Goal: Task Accomplishment & Management: Complete application form

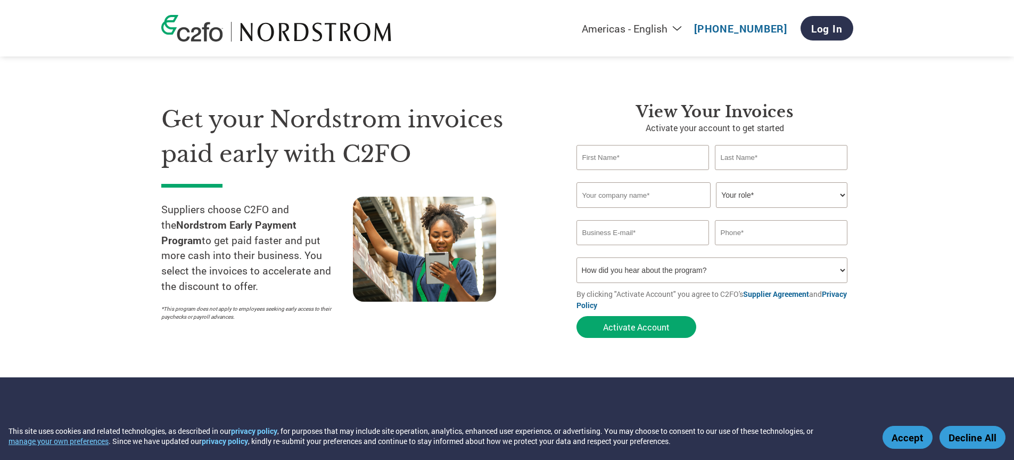
click at [600, 157] on input "text" at bounding box center [643, 157] width 133 height 25
type input "GEETA"
type input "SPRINGER"
type input "CARA ACCESSOREIS"
type input "paged121@aol.com"
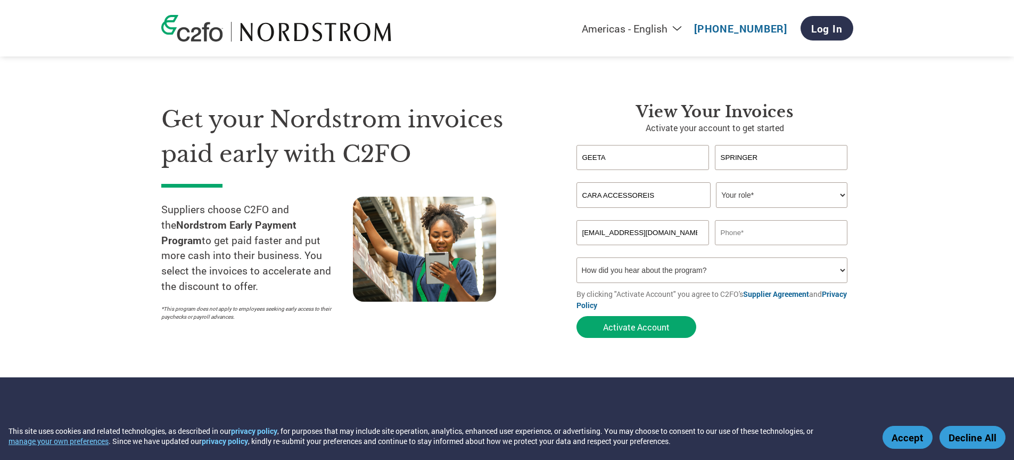
type input "2122682825"
click at [842, 198] on select "Your role* CFO Controller Credit Manager Finance Director Treasurer CEO Preside…" at bounding box center [782, 195] width 132 height 26
select select "PRESIDENT"
click at [716, 182] on select "Your role* CFO Controller Credit Manager Finance Director Treasurer CEO Preside…" at bounding box center [782, 195] width 132 height 26
drag, startPoint x: 655, startPoint y: 234, endPoint x: 577, endPoint y: 241, distance: 79.1
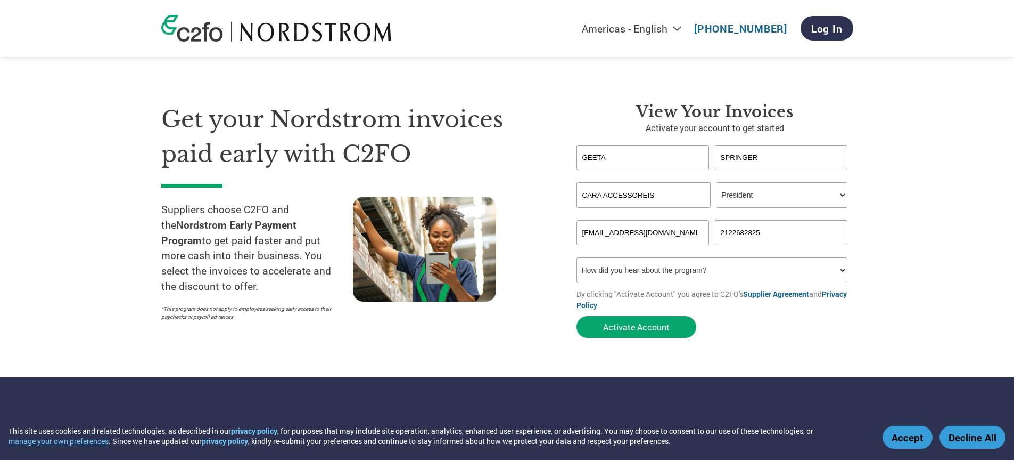
click at [577, 241] on input "paged121@aol.com" at bounding box center [643, 232] width 133 height 25
type input "geeta@caranewyork.com"
click at [840, 271] on select "How did you hear about the program? Received a letter Email Social Media Online…" at bounding box center [713, 270] width 272 height 26
select select "Other"
click at [577, 257] on select "How did you hear about the program? Received a letter Email Social Media Online…" at bounding box center [713, 270] width 272 height 26
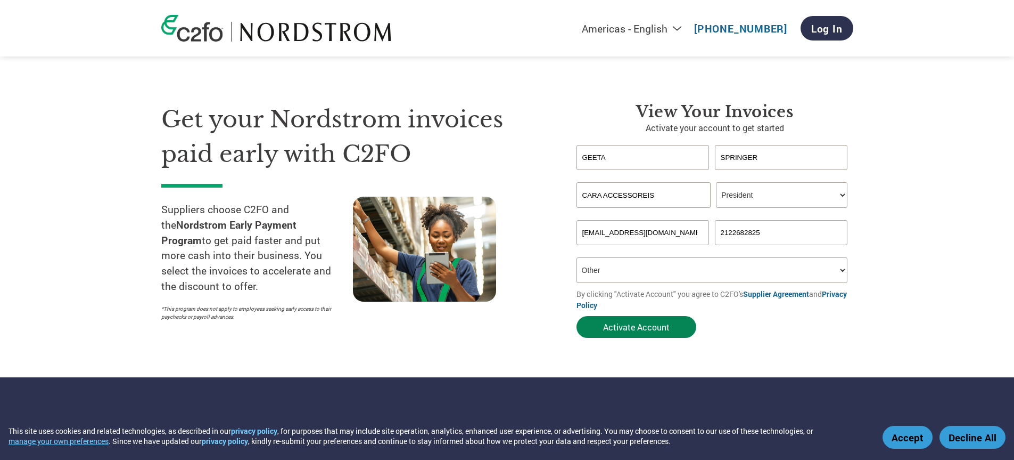
click at [642, 330] on button "Activate Account" at bounding box center [637, 327] width 120 height 22
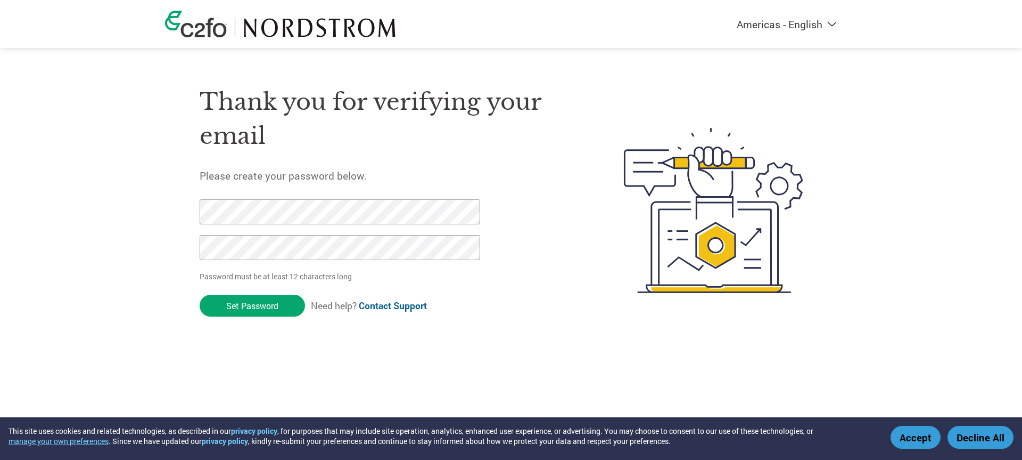
click at [525, 378] on html "This site uses cookies and related technologies, as described in our privacy po…" at bounding box center [511, 189] width 1022 height 378
click at [520, 316] on div "Thank you for verifying your email Please create your password below. Password …" at bounding box center [387, 210] width 374 height 282
click at [239, 309] on input "Set Password" at bounding box center [252, 305] width 105 height 22
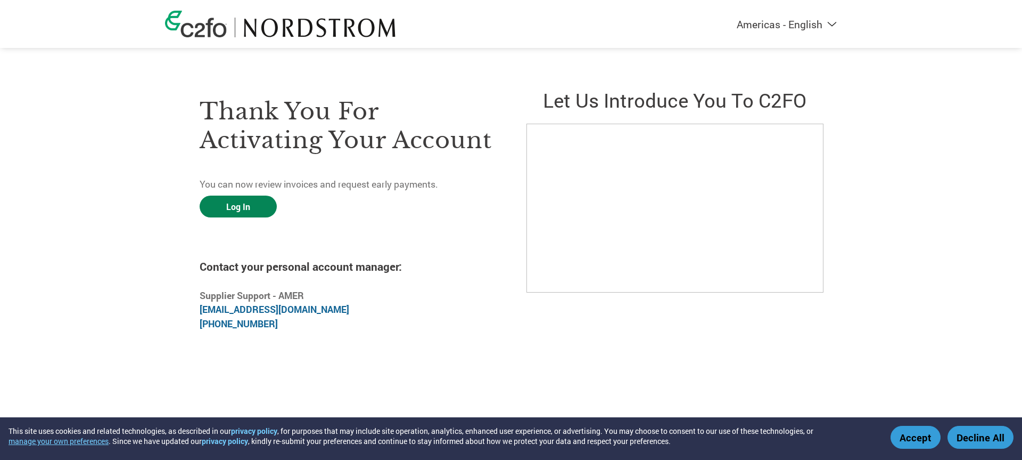
click at [240, 204] on link "Log In" at bounding box center [238, 206] width 77 height 22
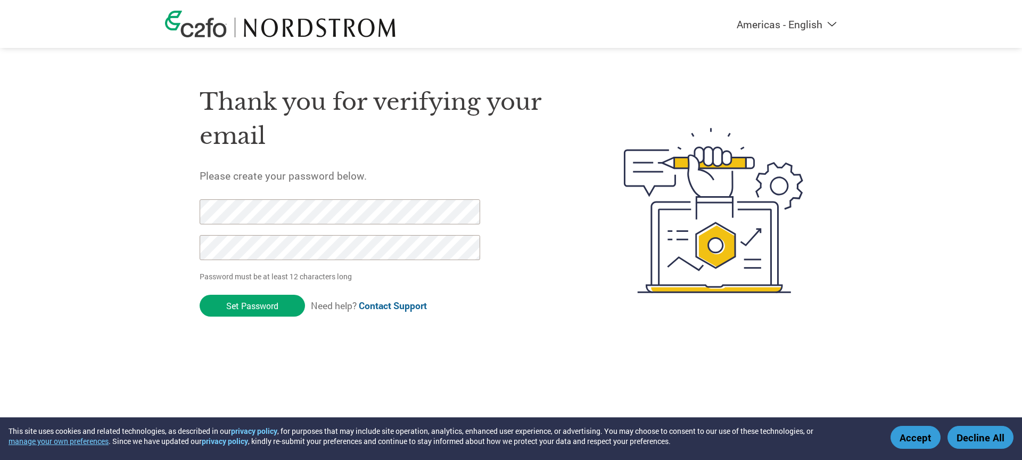
click at [173, 217] on div "Thank you for verifying your email Please create your password below. Password …" at bounding box center [511, 210] width 692 height 282
click at [187, 212] on div "Thank you for verifying your email Please create your password below. Password …" at bounding box center [511, 210] width 692 height 282
click at [613, 326] on img at bounding box center [714, 210] width 218 height 282
click at [468, 324] on div "Thank you for verifying your email Please create your password below. Password …" at bounding box center [387, 210] width 374 height 282
click at [241, 308] on input "Set Password" at bounding box center [252, 305] width 105 height 22
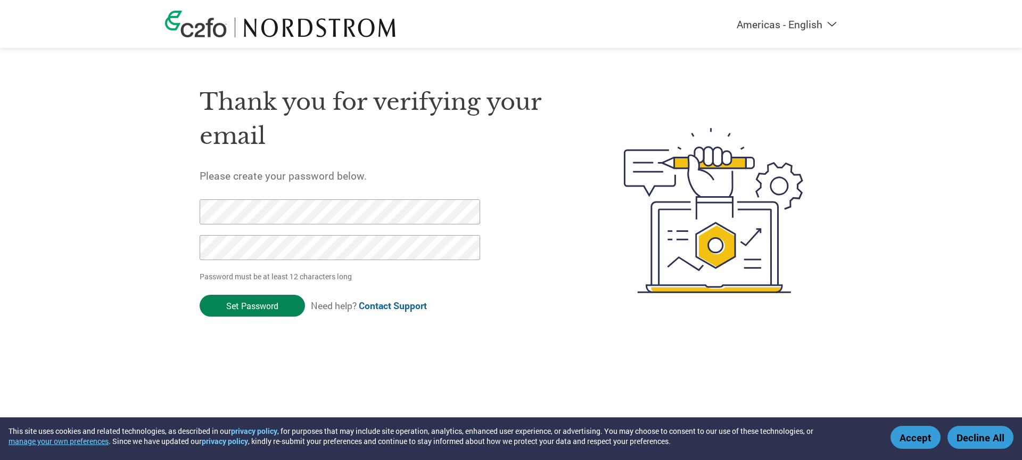
click at [233, 307] on input "Set Password" at bounding box center [252, 305] width 105 height 22
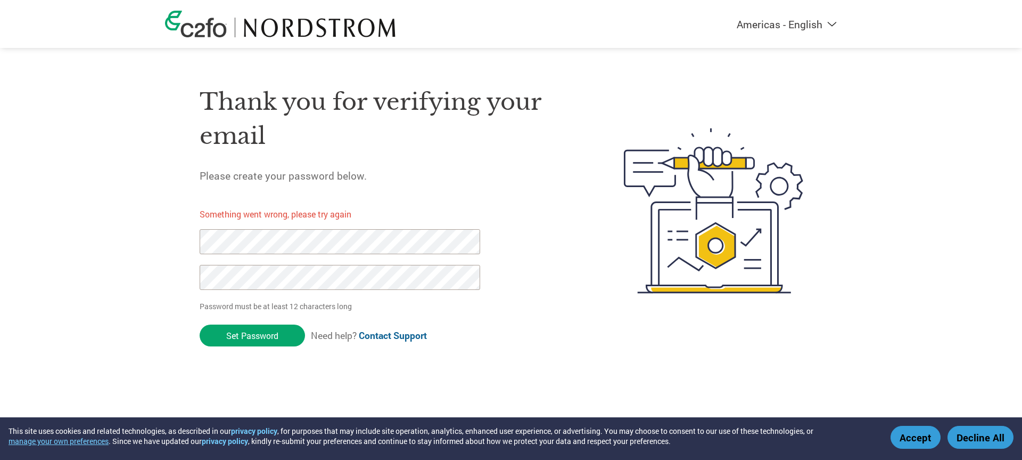
click at [392, 335] on link "Contact Support" at bounding box center [393, 335] width 68 height 12
click at [930, 122] on div "Americas - English Américas - Español Américas - Português Amériques - Français…" at bounding box center [511, 168] width 1022 height 336
click at [263, 335] on input "Set Password" at bounding box center [252, 335] width 105 height 22
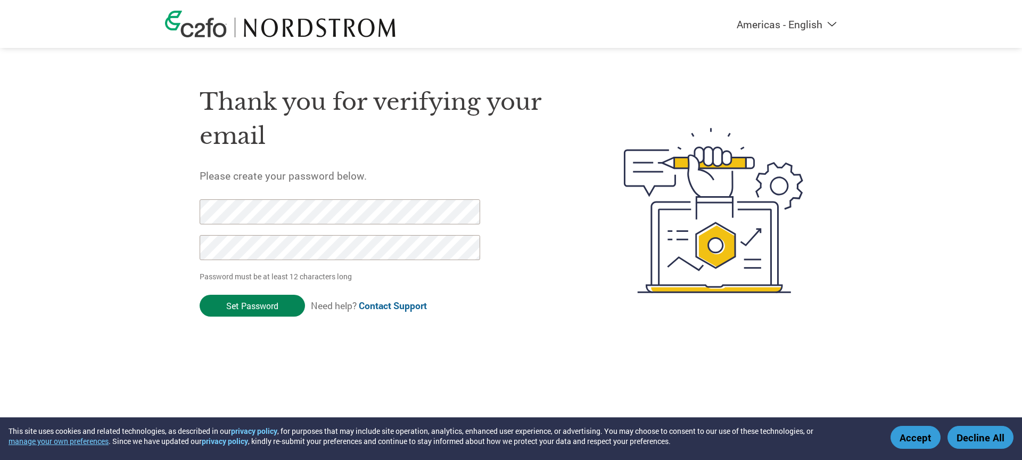
click at [259, 305] on input "Set Password" at bounding box center [252, 305] width 105 height 22
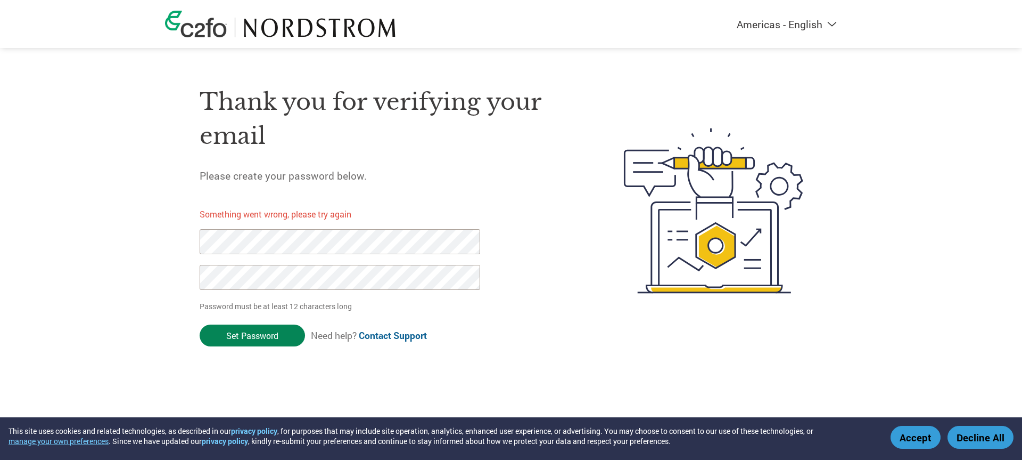
click at [245, 334] on input "Set Password" at bounding box center [252, 335] width 105 height 22
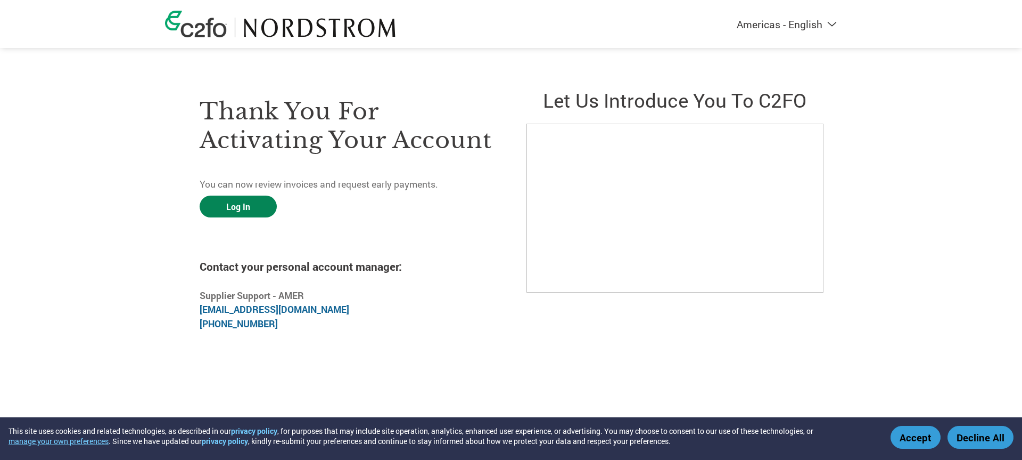
click at [243, 208] on link "Log In" at bounding box center [238, 206] width 77 height 22
